Goal: Find specific page/section: Find specific page/section

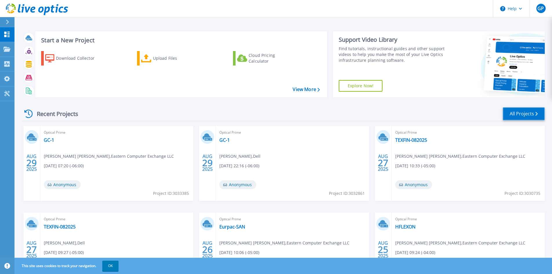
click at [526, 113] on link "All Projects" at bounding box center [524, 113] width 42 height 13
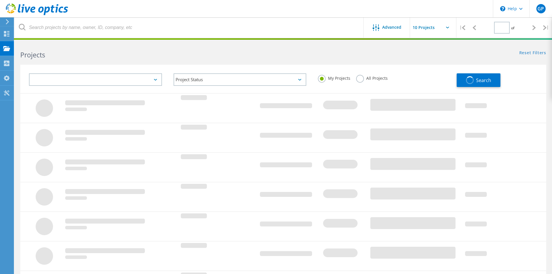
type input "2"
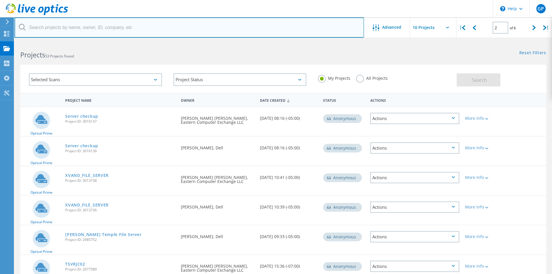
click at [66, 29] on input "text" at bounding box center [188, 27] width 349 height 20
type input "EOS"
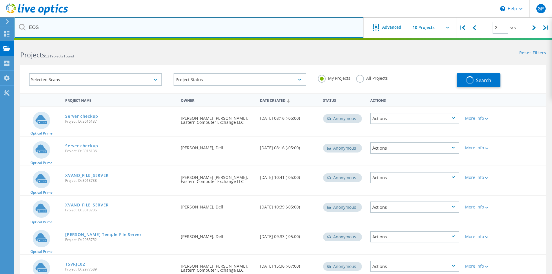
type input "1"
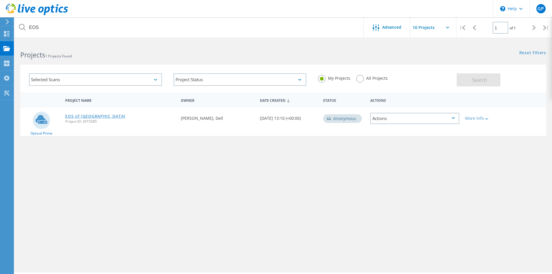
click at [87, 116] on link "EOS of [GEOGRAPHIC_DATA]" at bounding box center [95, 116] width 60 height 4
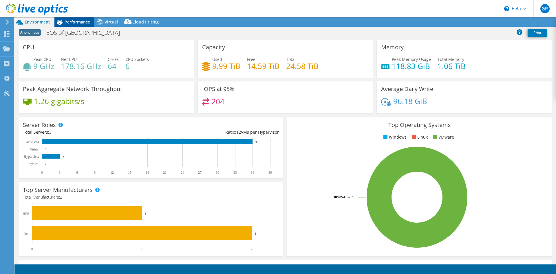
click at [70, 21] on span "Performance" at bounding box center [77, 22] width 25 height 6
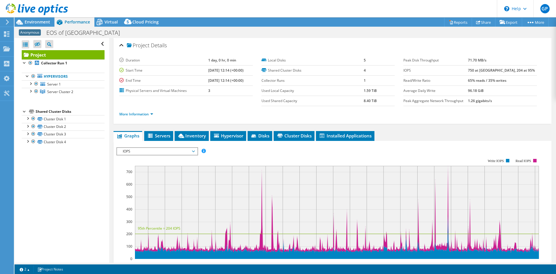
select select "USD"
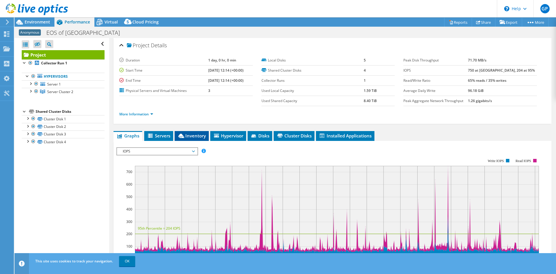
click at [188, 132] on li "Inventory" at bounding box center [192, 136] width 34 height 10
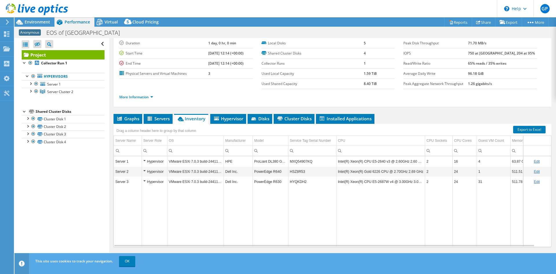
scroll to position [19, 0]
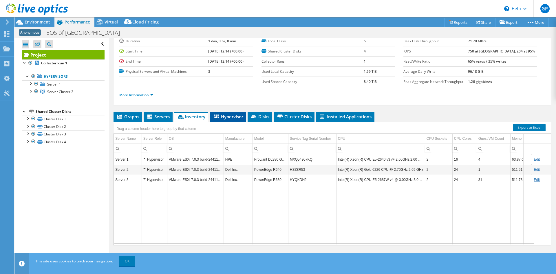
click at [229, 120] on li "Hypervisor" at bounding box center [228, 117] width 36 height 10
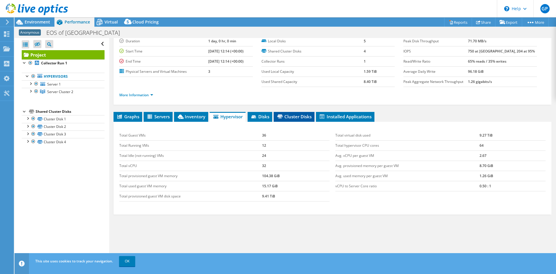
click at [291, 113] on li "Cluster Disks" at bounding box center [294, 117] width 41 height 10
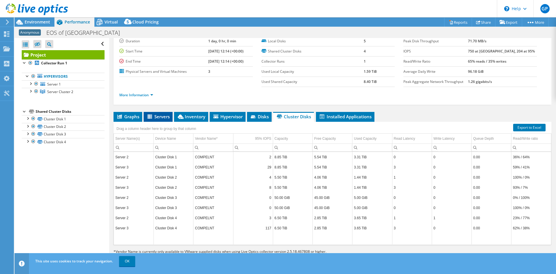
click at [155, 116] on span "Servers" at bounding box center [158, 117] width 23 height 6
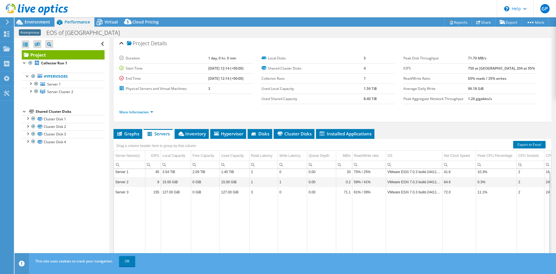
scroll to position [0, 0]
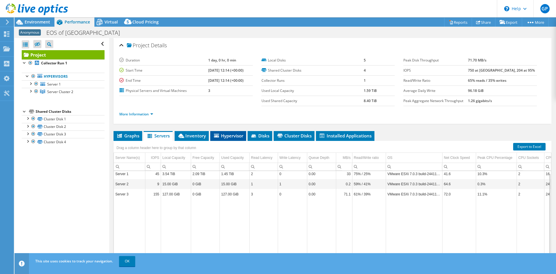
click at [216, 134] on icon at bounding box center [216, 136] width 5 height 4
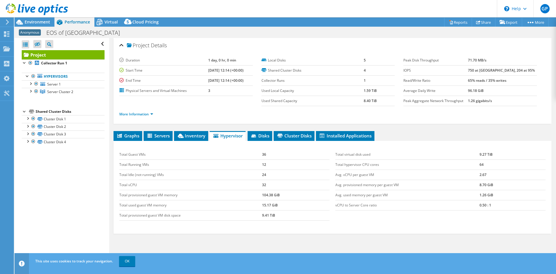
scroll to position [23, 0]
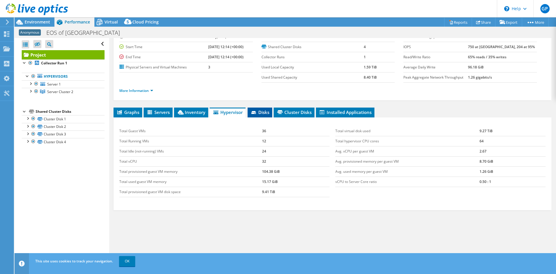
click at [264, 111] on span "Disks" at bounding box center [260, 112] width 19 height 6
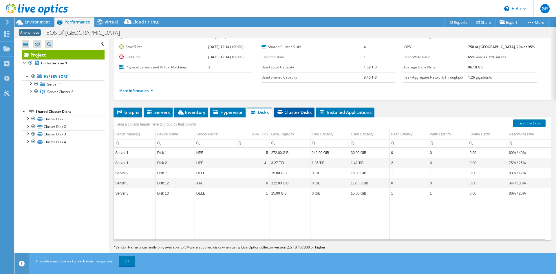
click at [294, 110] on span "Cluster Disks" at bounding box center [294, 112] width 35 height 6
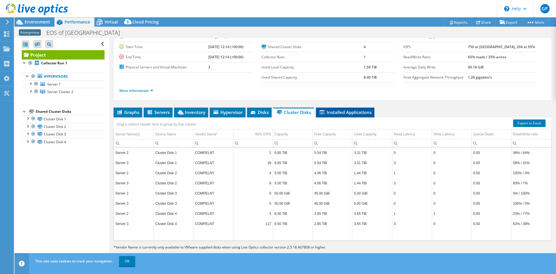
click at [333, 112] on span "Installed Applications" at bounding box center [345, 112] width 53 height 6
